Goal: Transaction & Acquisition: Purchase product/service

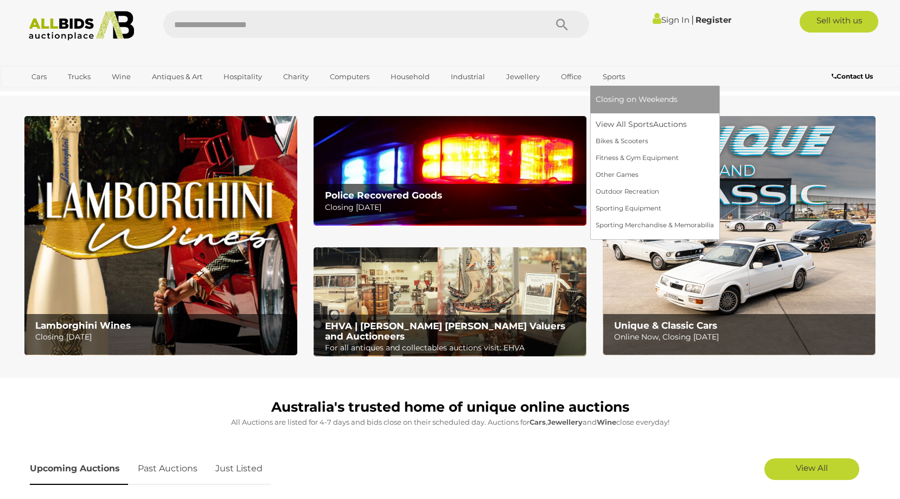
scroll to position [2, 0]
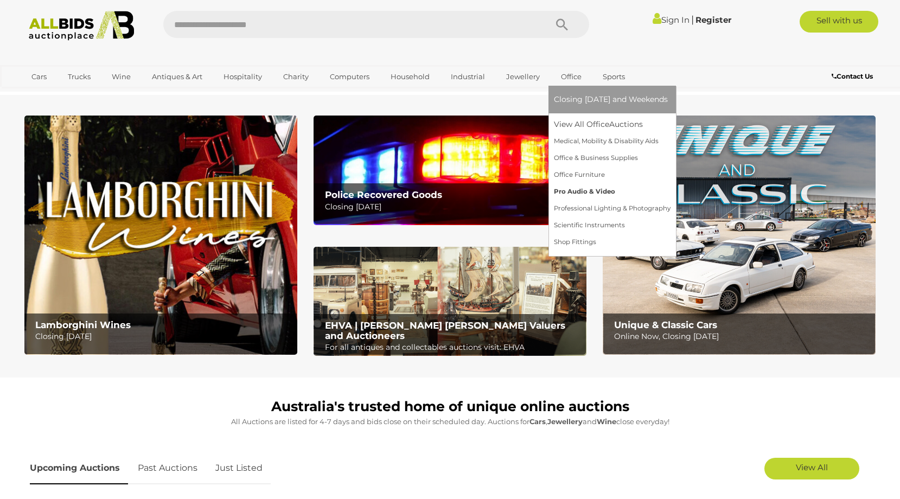
click at [583, 194] on link "Pro Audio & Video" at bounding box center [612, 191] width 117 height 17
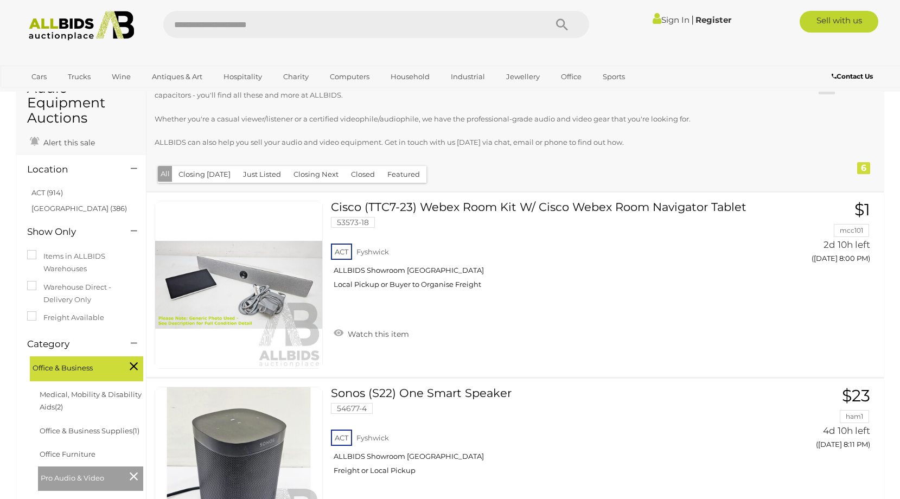
scroll to position [56, 0]
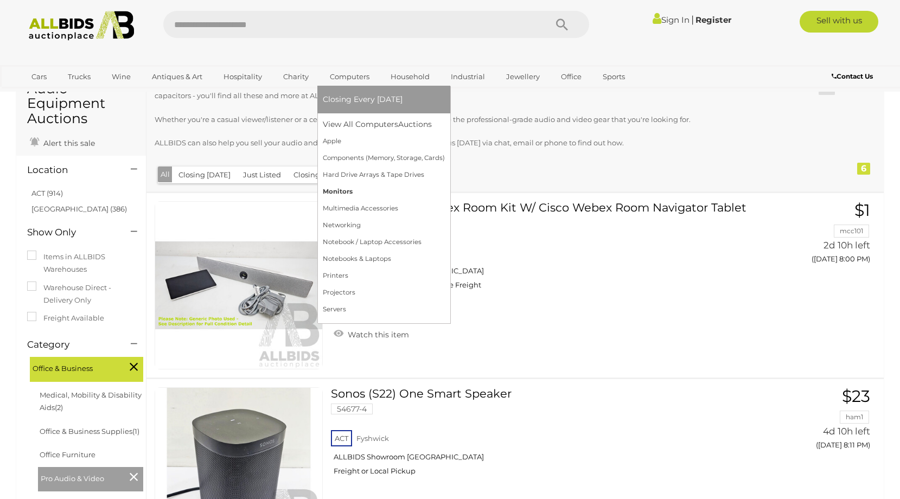
click at [333, 194] on link "Monitors" at bounding box center [384, 191] width 122 height 17
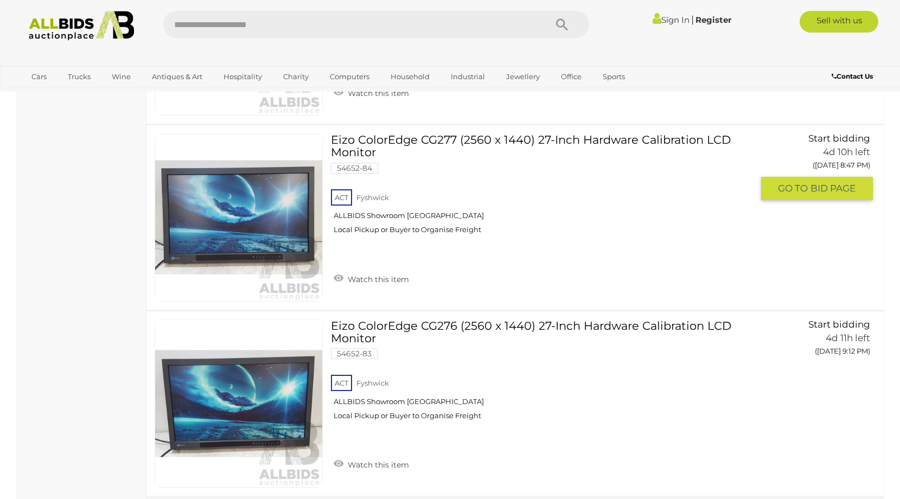
scroll to position [866, 0]
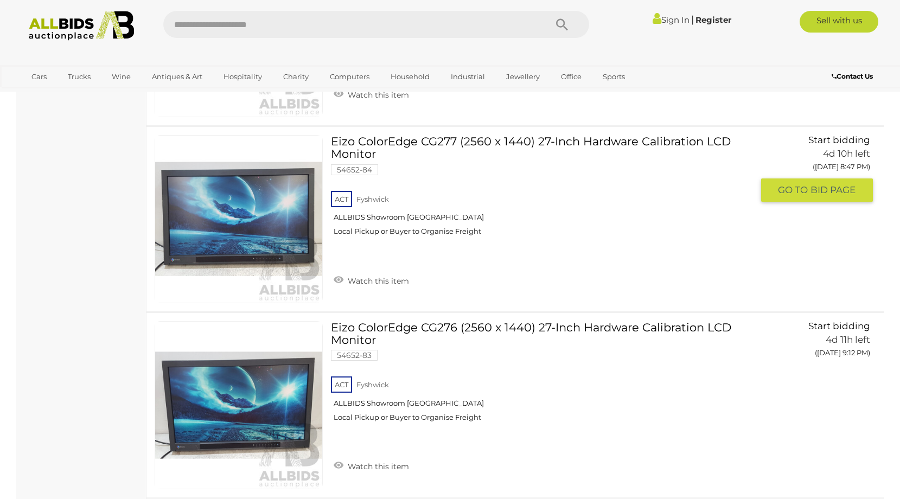
click at [381, 143] on link "Eizo ColorEdge CG277 (2560 x 1440) 27-Inch Hardware Calibration LCD Monitor 546…" at bounding box center [546, 189] width 414 height 109
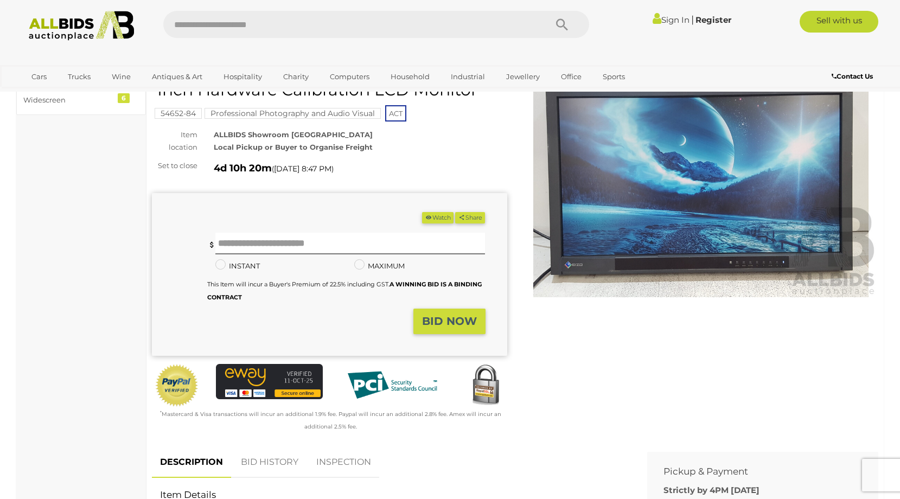
scroll to position [57, 0]
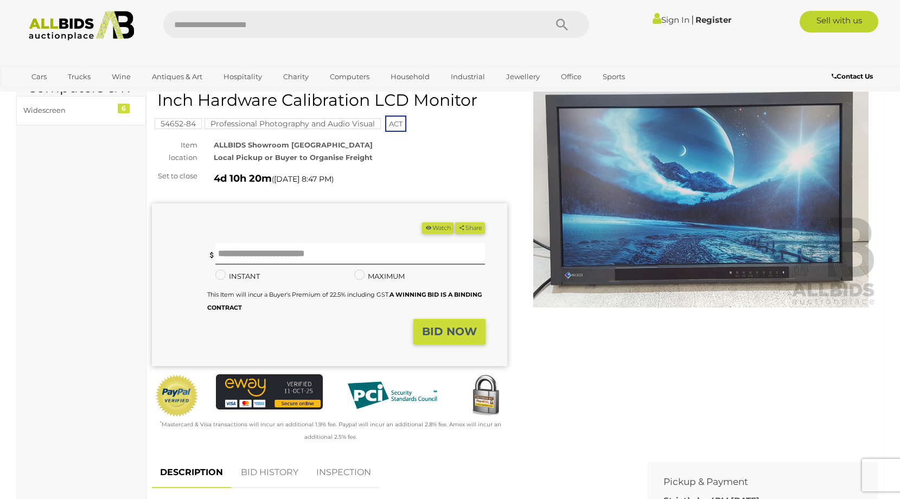
click at [648, 203] on img at bounding box center [701, 193] width 355 height 229
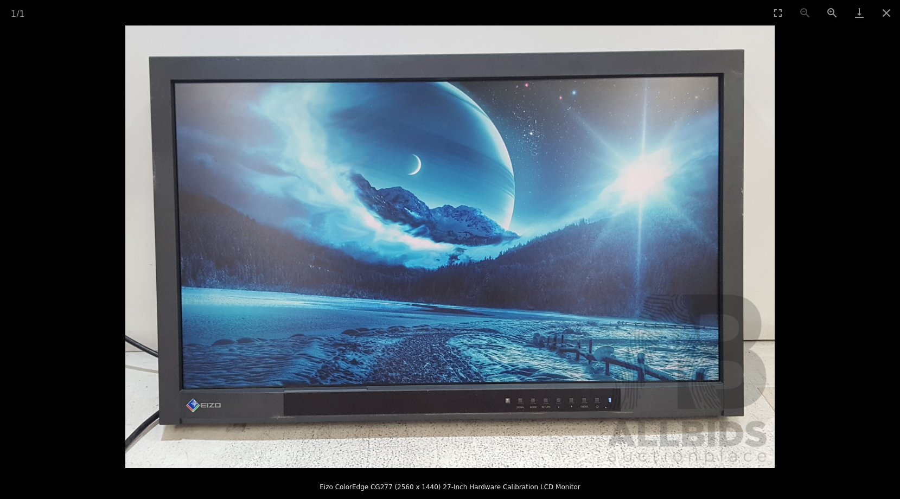
click at [829, 192] on picture at bounding box center [450, 246] width 900 height 443
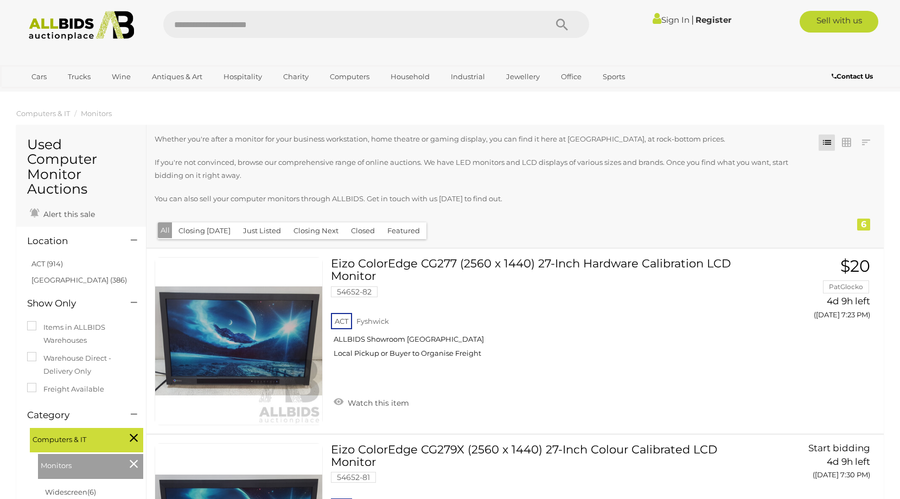
scroll to position [936, 0]
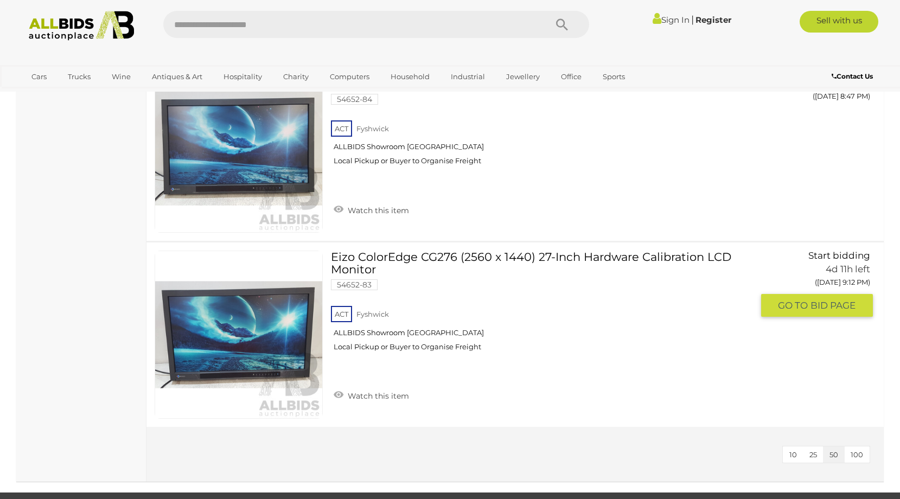
click at [487, 258] on link "Eizo ColorEdge CG276 (2560 x 1440) 27-Inch Hardware Calibration LCD Monitor 546…" at bounding box center [546, 305] width 414 height 109
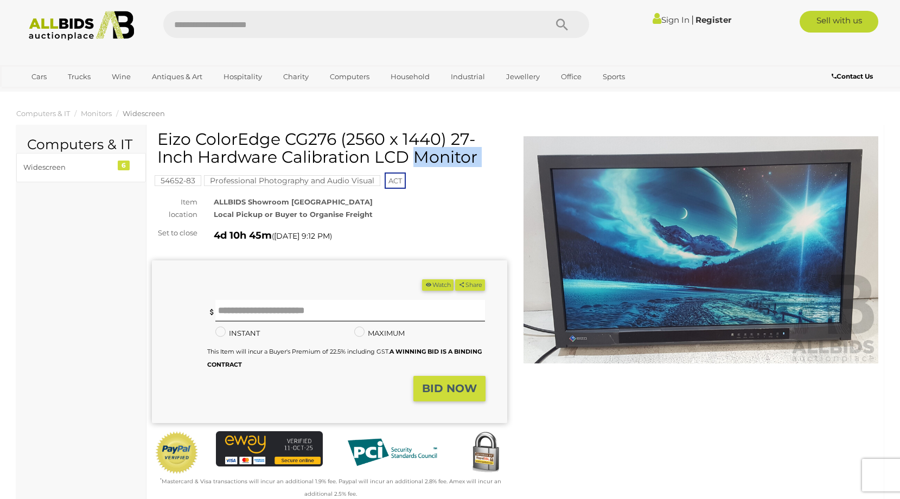
drag, startPoint x: 157, startPoint y: 138, endPoint x: 324, endPoint y: 137, distance: 167.1
click at [324, 138] on div "Eizo ColorEdge CG276 (2560 x 1440) 27-Inch Hardware Calibration LCD Monitor 546…" at bounding box center [329, 315] width 355 height 370
drag, startPoint x: 337, startPoint y: 139, endPoint x: 161, endPoint y: 138, distance: 176.3
click at [160, 139] on h1 "Eizo ColorEdge CG276 (2560 x 1440) 27-Inch Hardware Calibration LCD Monitor" at bounding box center [330, 148] width 347 height 36
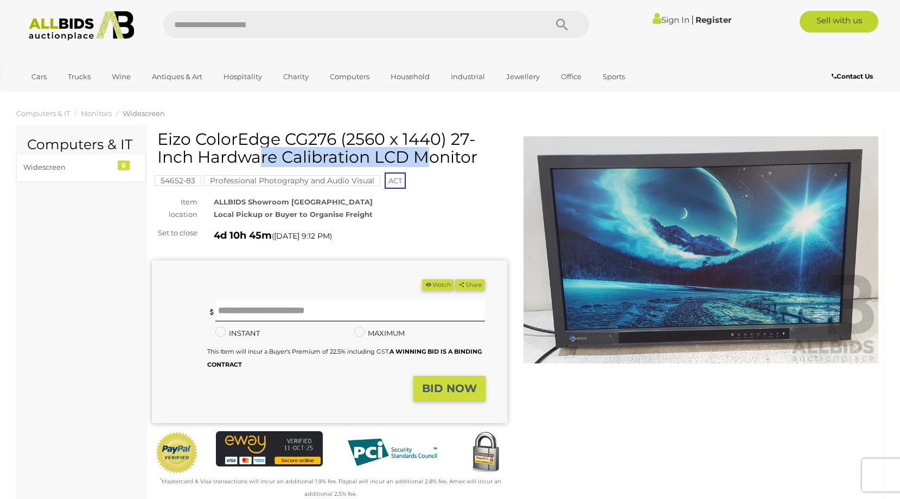
copy h1 "Eizo ColorEdge CG276"
click at [389, 224] on div "Eizo ColorEdge CG276 (2560 x 1440) 27-Inch Hardware Calibration LCD Monitor 546…" at bounding box center [329, 315] width 355 height 370
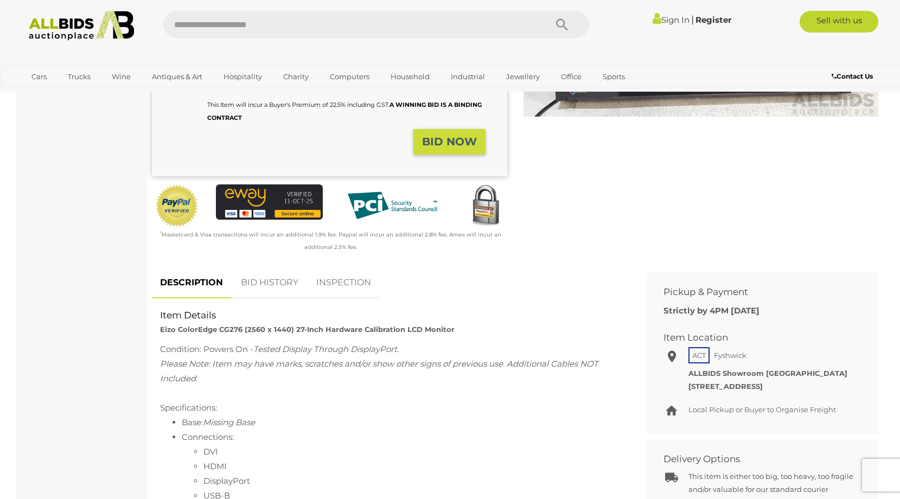
scroll to position [246, 0]
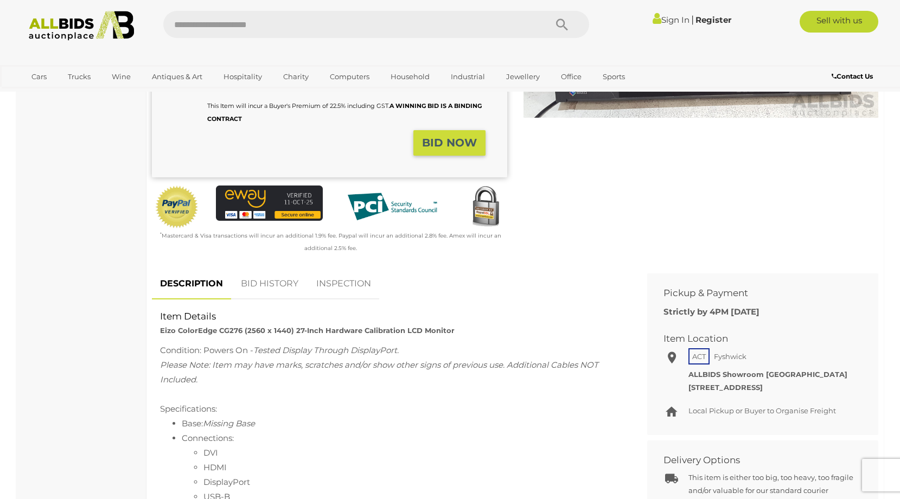
click at [665, 23] on link "Sign In" at bounding box center [671, 20] width 37 height 10
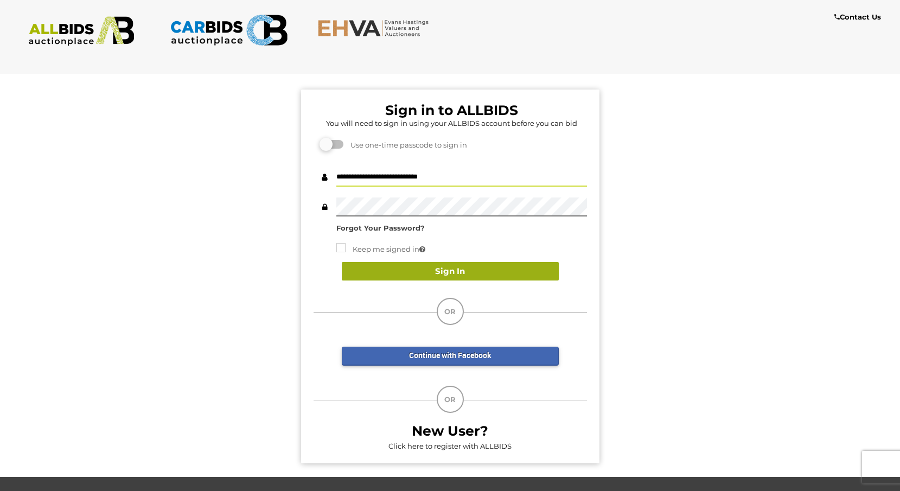
type input "**********"
click at [445, 271] on button "Sign In" at bounding box center [450, 271] width 217 height 19
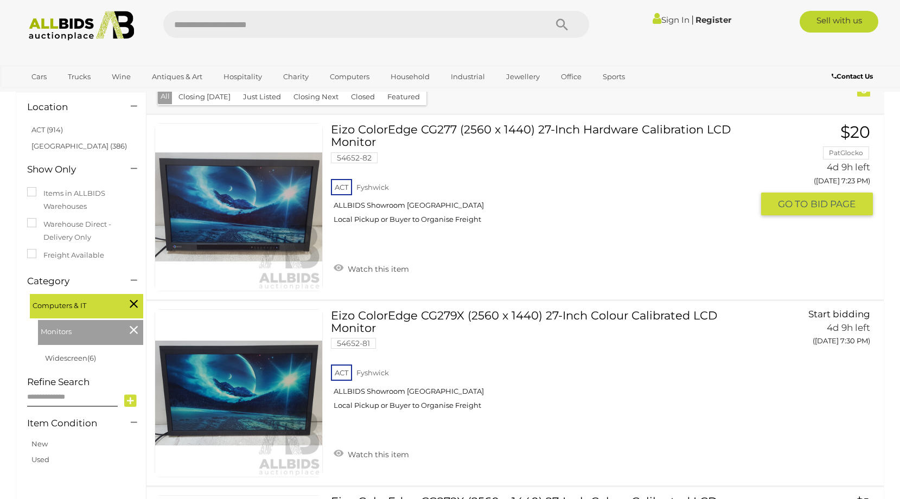
scroll to position [131, 0]
